Goal: Subscribe to service/newsletter

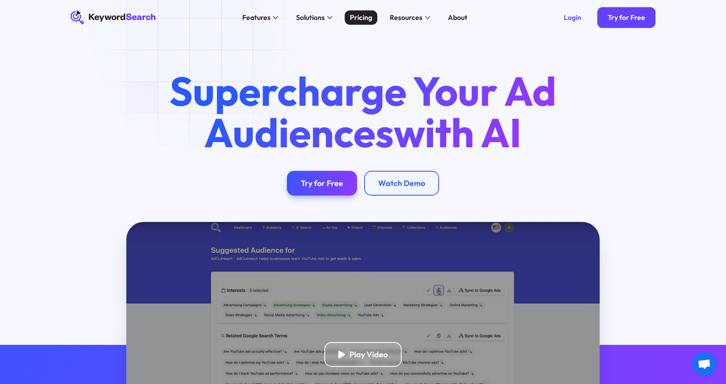
click at [362, 17] on div "Pricing" at bounding box center [361, 17] width 22 height 10
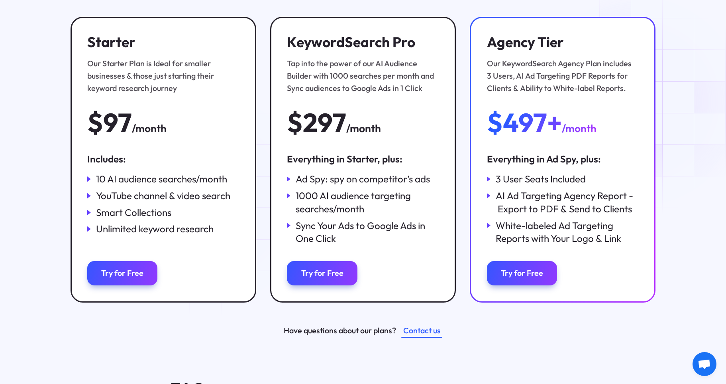
scroll to position [150, 0]
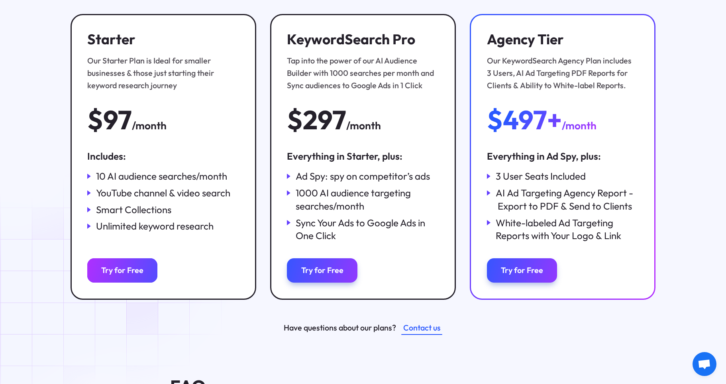
click at [128, 271] on div "Try for Free" at bounding box center [122, 270] width 42 height 10
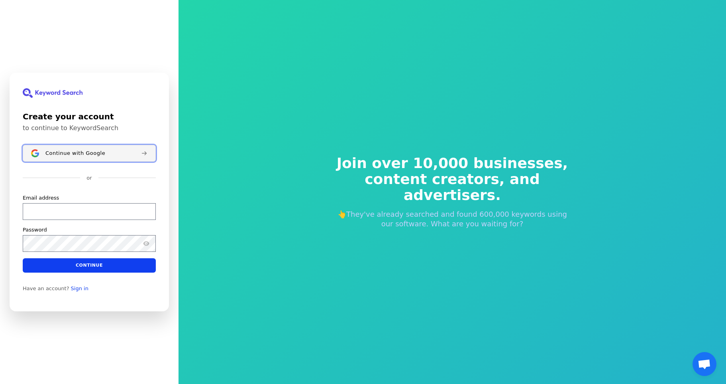
click at [75, 150] on span "Continue with Google" at bounding box center [75, 153] width 60 height 6
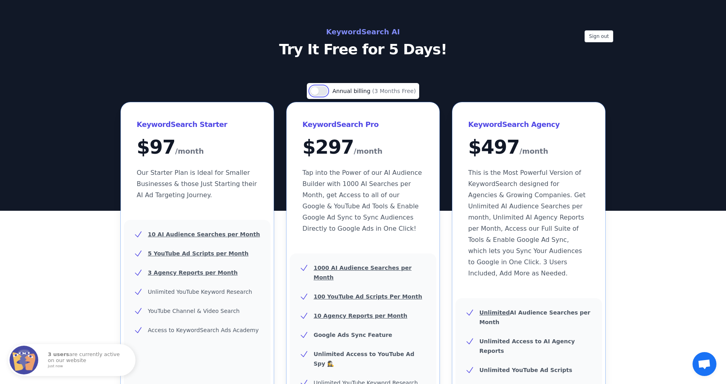
click at [326, 91] on button "Use setting" at bounding box center [319, 91] width 18 height 10
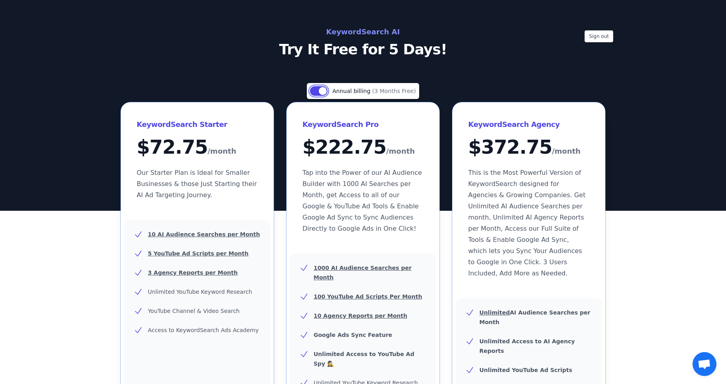
click at [321, 89] on button "Use setting" at bounding box center [319, 91] width 18 height 10
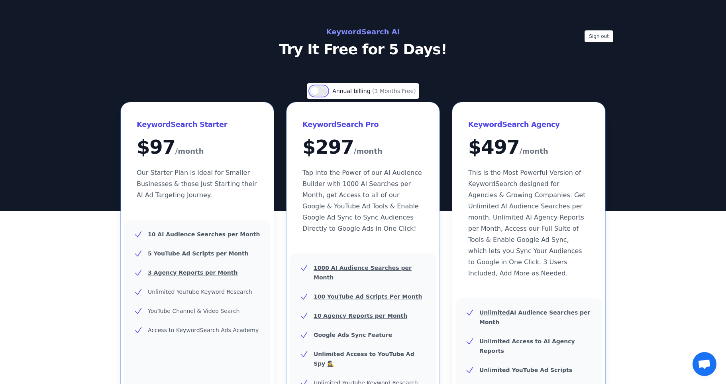
click at [324, 89] on button "Use setting" at bounding box center [319, 91] width 18 height 10
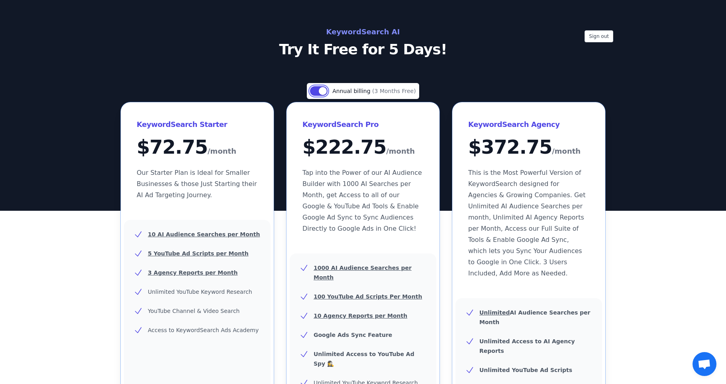
click at [321, 92] on button "Use setting" at bounding box center [319, 91] width 18 height 10
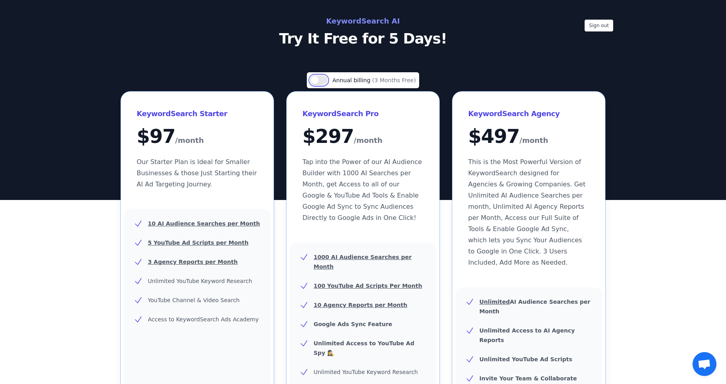
scroll to position [5, 0]
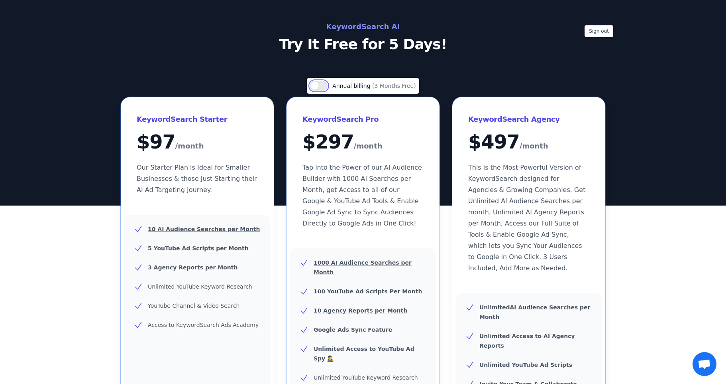
click at [328, 85] on button "Use setting" at bounding box center [319, 86] width 18 height 10
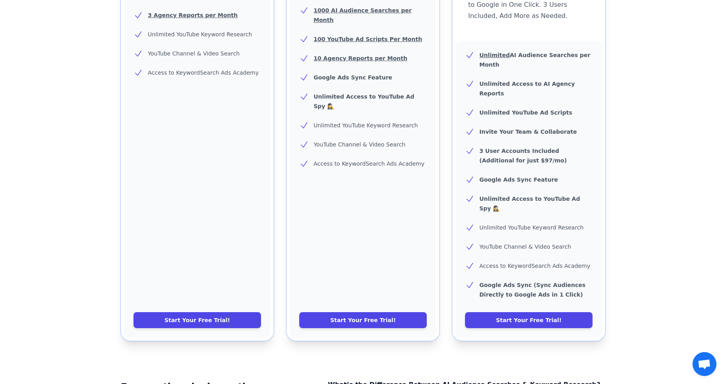
scroll to position [264, 0]
